Goal: Navigation & Orientation: Find specific page/section

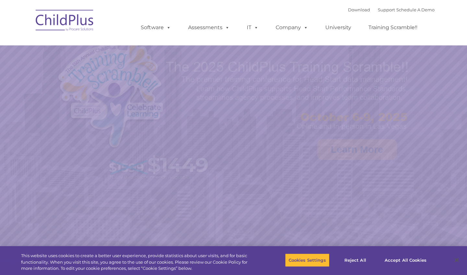
select select "MEDIUM"
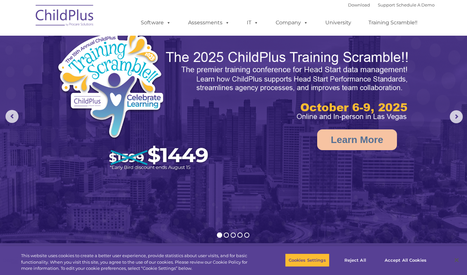
click at [58, 18] on img at bounding box center [64, 16] width 65 height 32
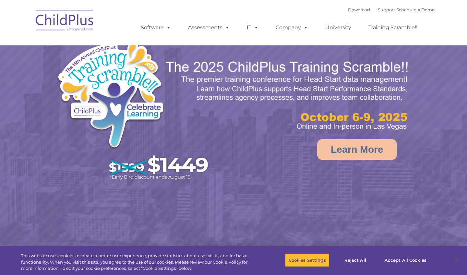
select select "MEDIUM"
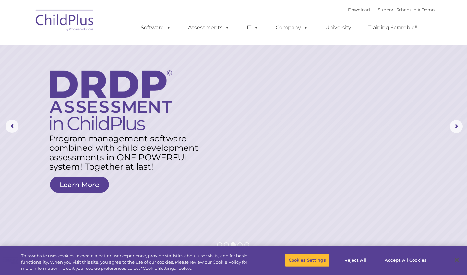
click at [47, 13] on img at bounding box center [64, 21] width 65 height 32
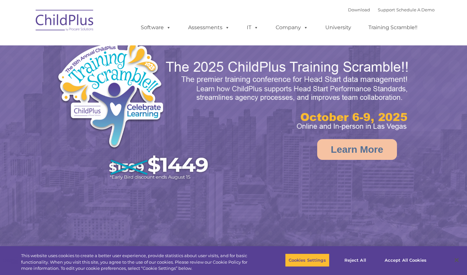
select select "MEDIUM"
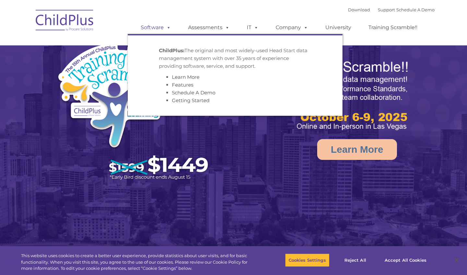
click at [163, 25] on link "Software" at bounding box center [155, 27] width 43 height 13
